Goal: Find specific page/section: Find specific page/section

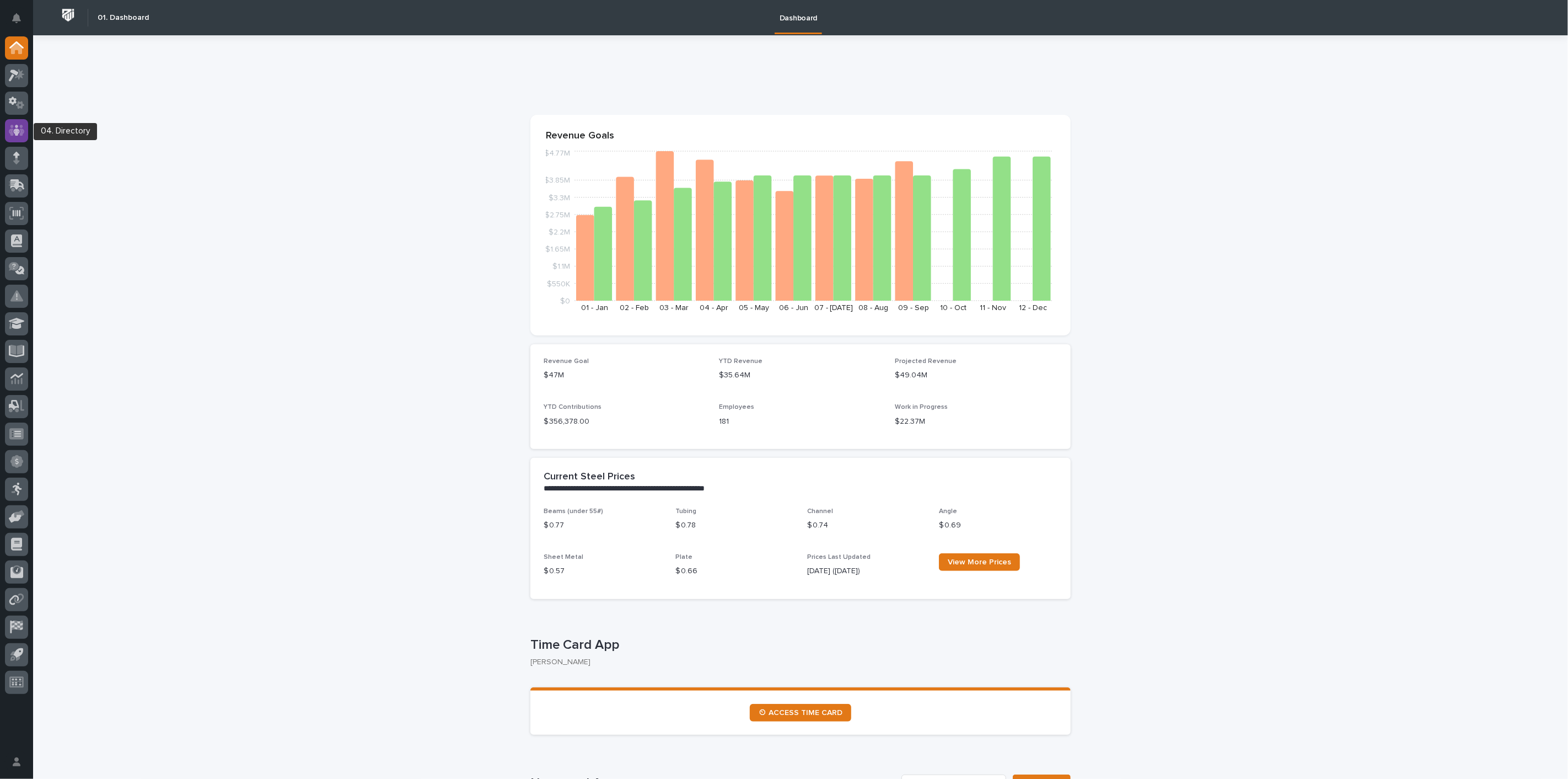
click at [15, 129] on icon at bounding box center [16, 130] width 7 height 11
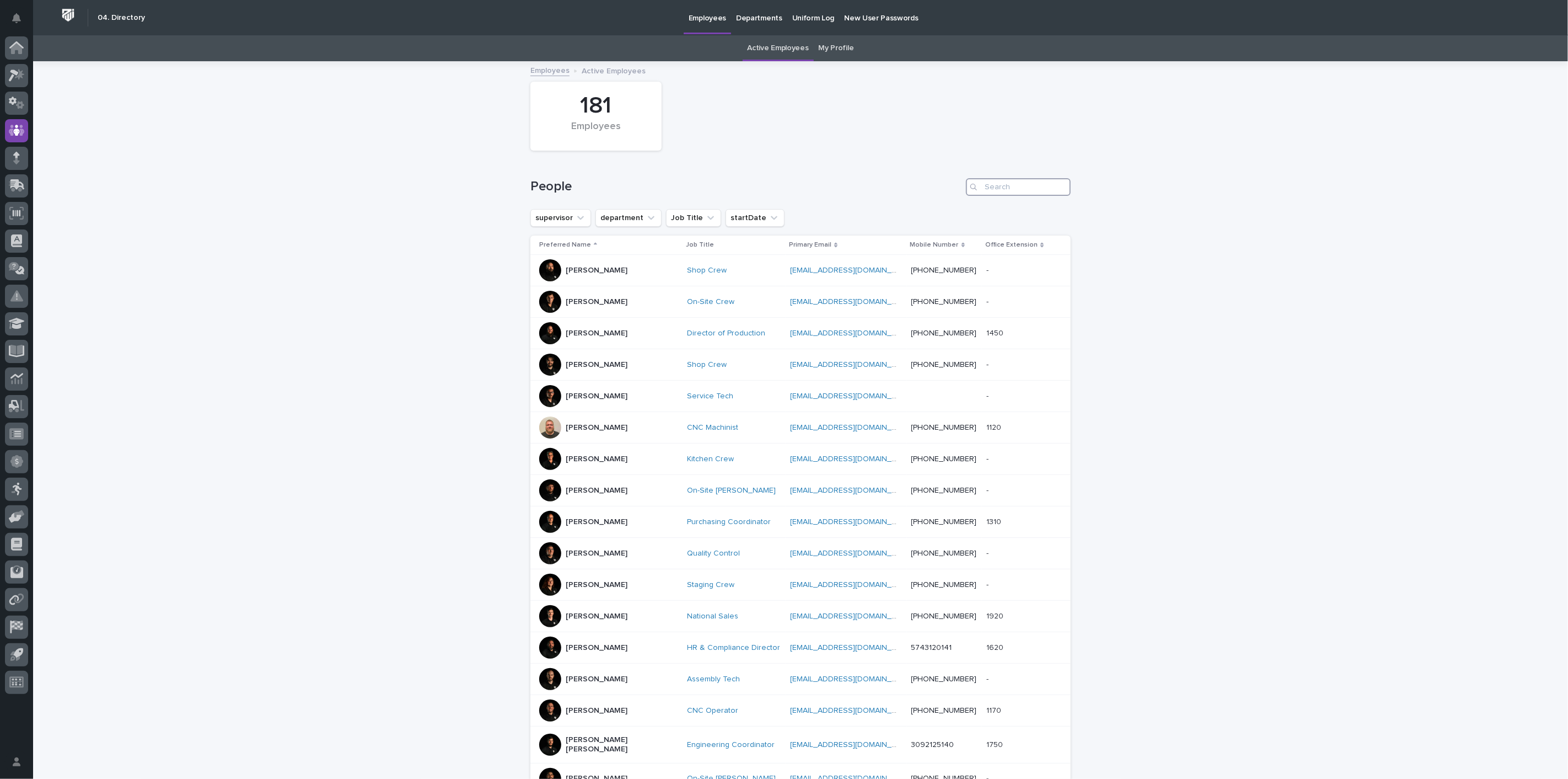
click at [1017, 182] on input "Search" at bounding box center [1018, 187] width 105 height 18
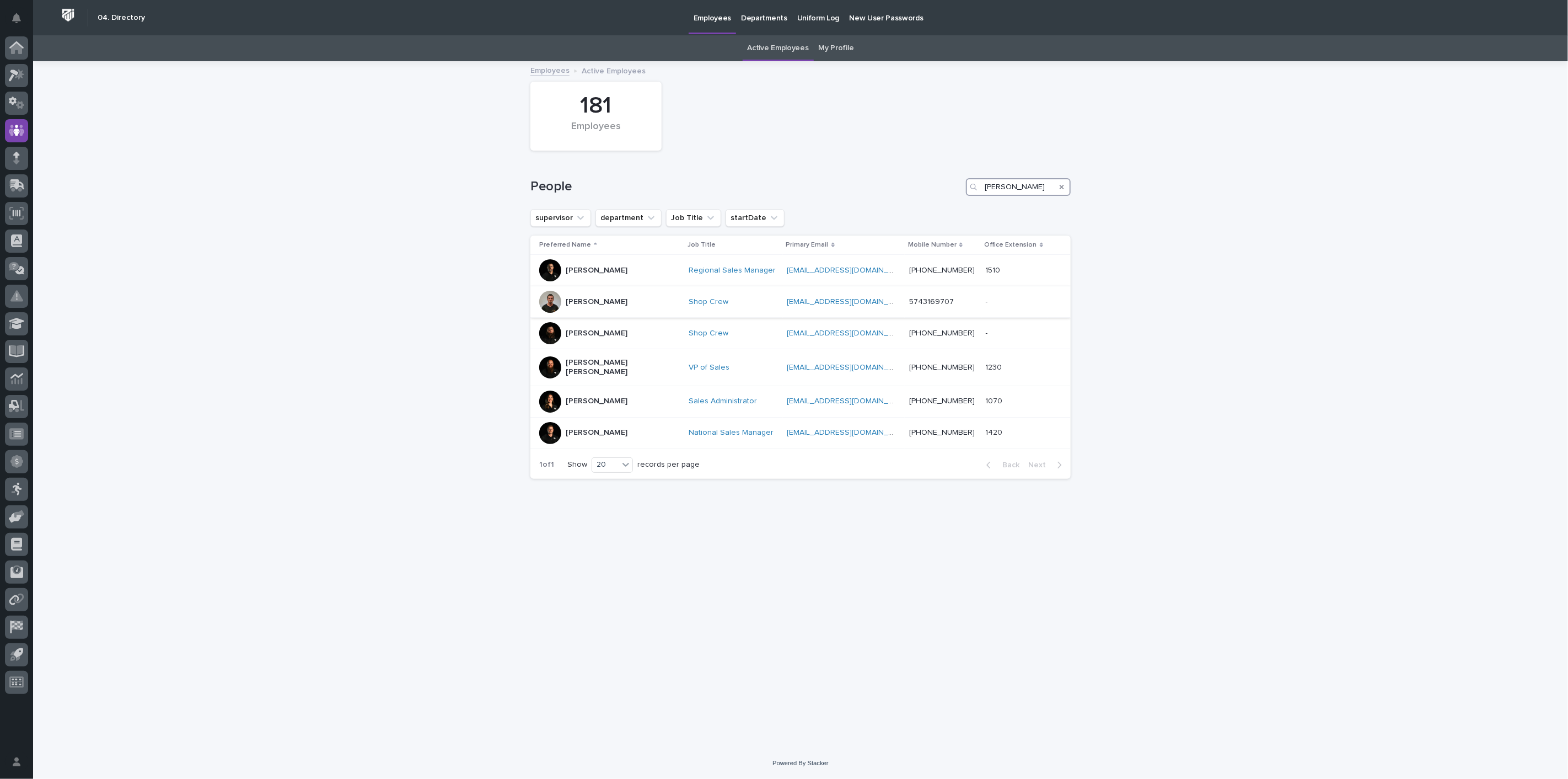
type input "[PERSON_NAME]"
click at [599, 301] on p "[PERSON_NAME]" at bounding box center [596, 301] width 61 height 9
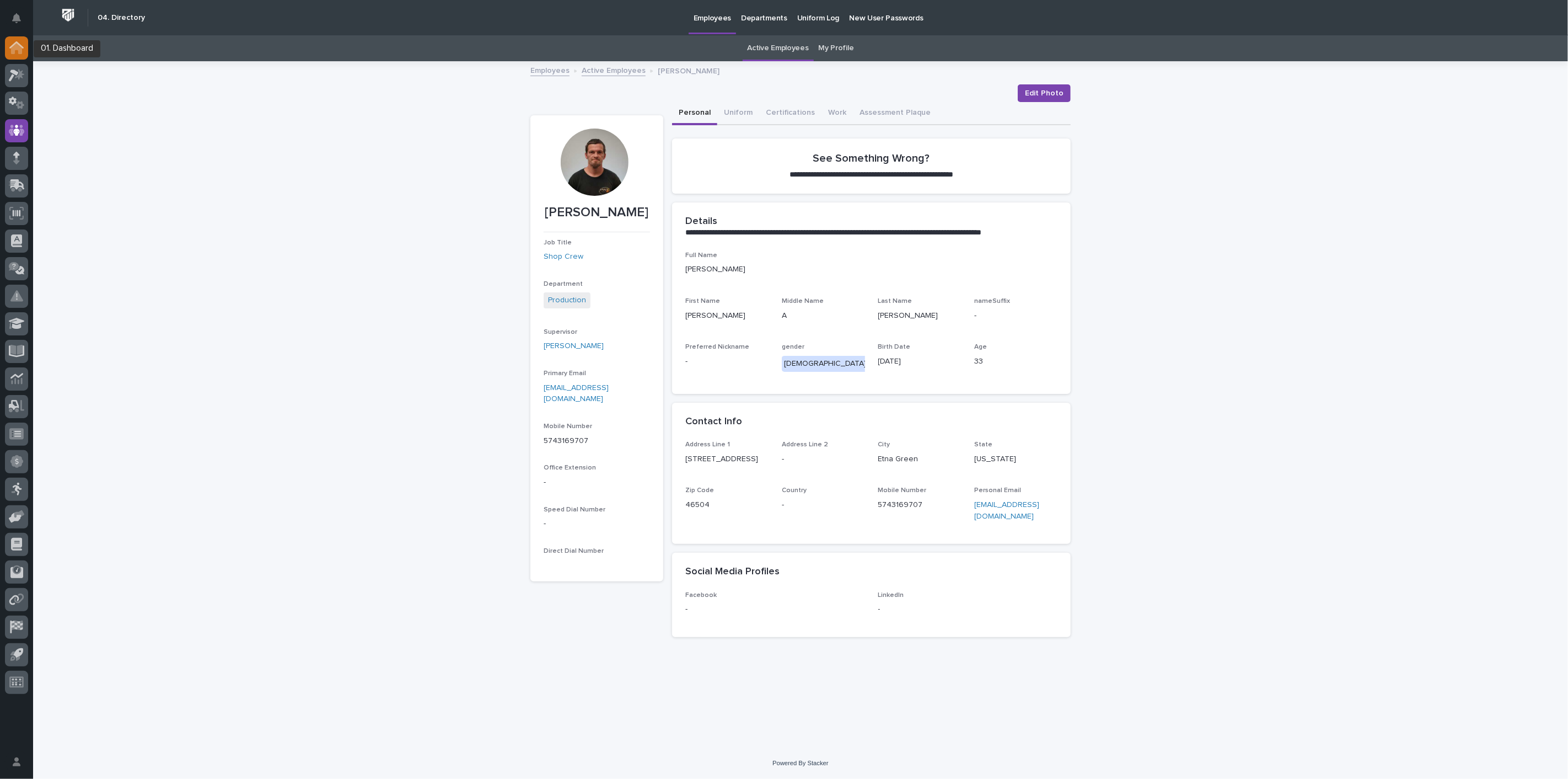
click at [24, 51] on div at bounding box center [16, 48] width 23 height 23
